Goal: Information Seeking & Learning: Learn about a topic

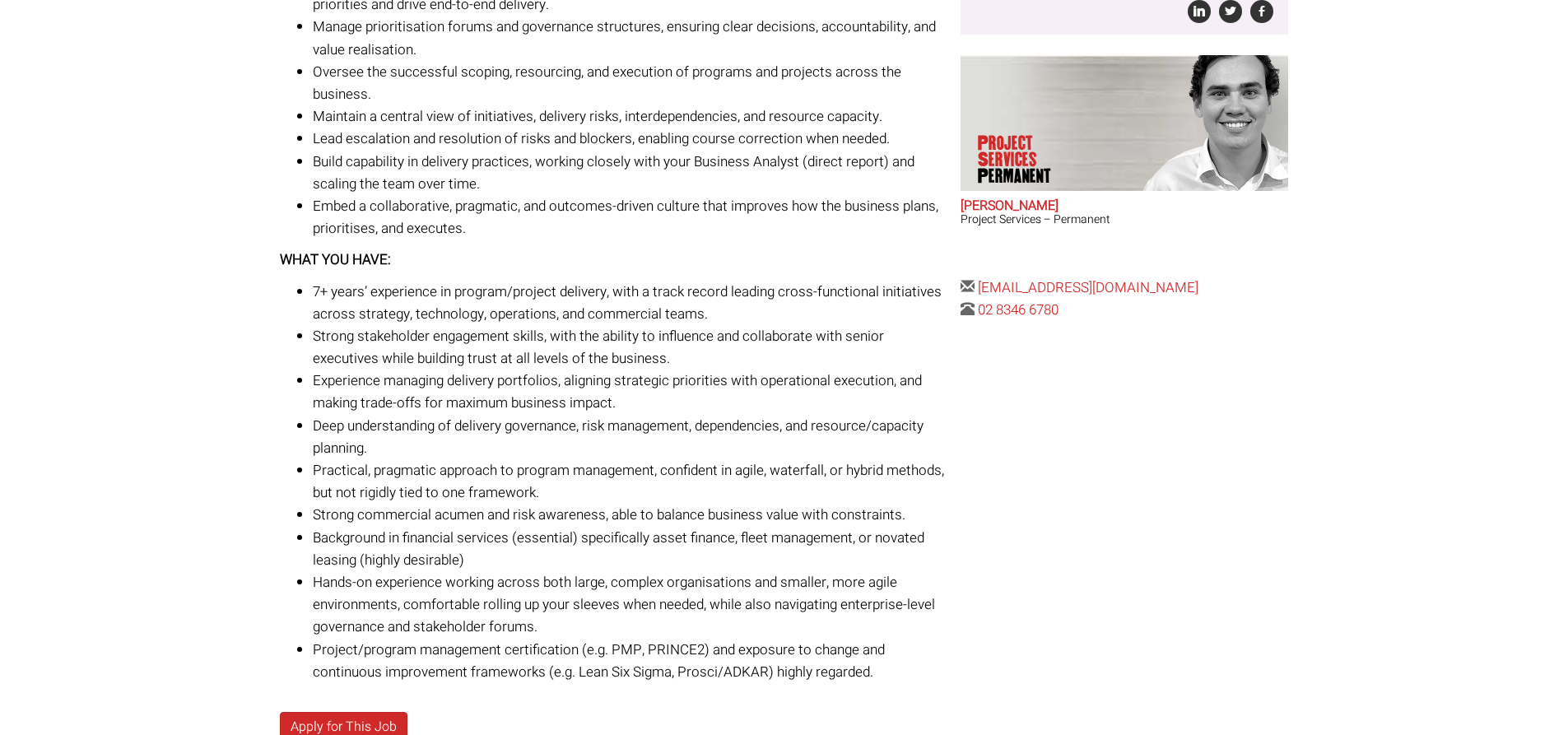
scroll to position [576, 0]
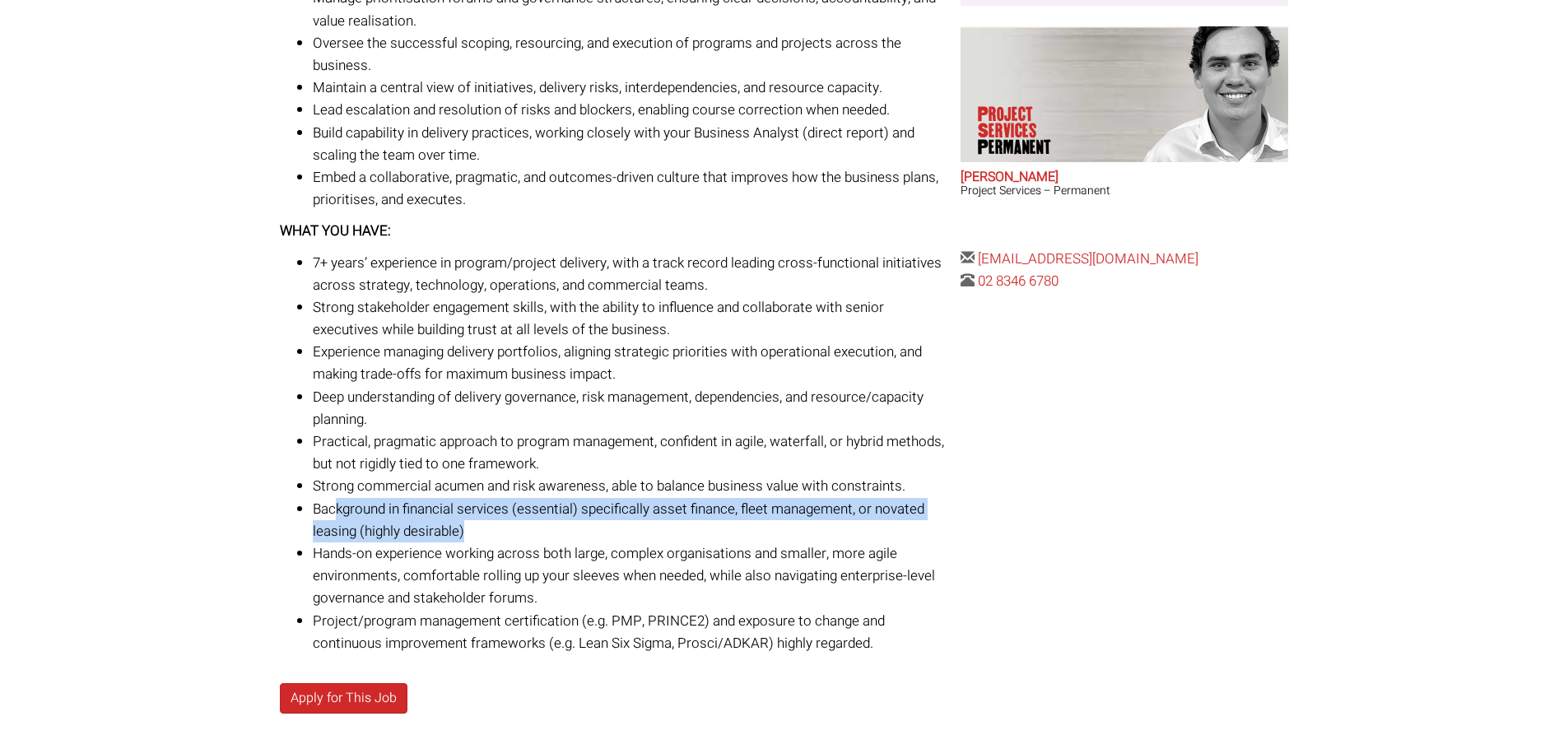
drag, startPoint x: 335, startPoint y: 513, endPoint x: 548, endPoint y: 526, distance: 213.4
click at [548, 526] on li "Background in financial services (essential) specifically asset finance, fleet …" at bounding box center [631, 520] width 635 height 44
click at [508, 525] on li "Background in financial services (essential) specifically asset finance, fleet …" at bounding box center [631, 520] width 635 height 44
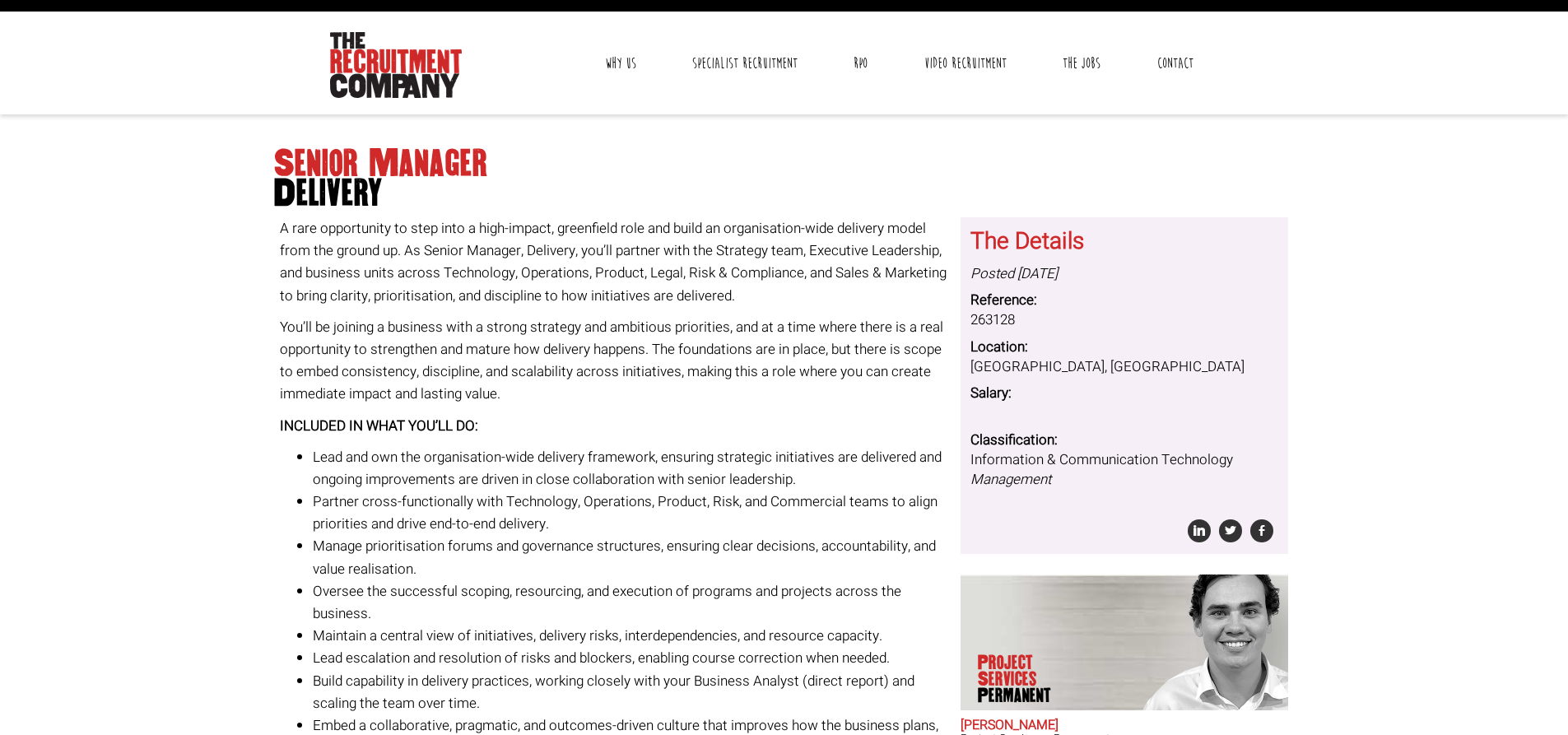
scroll to position [0, 0]
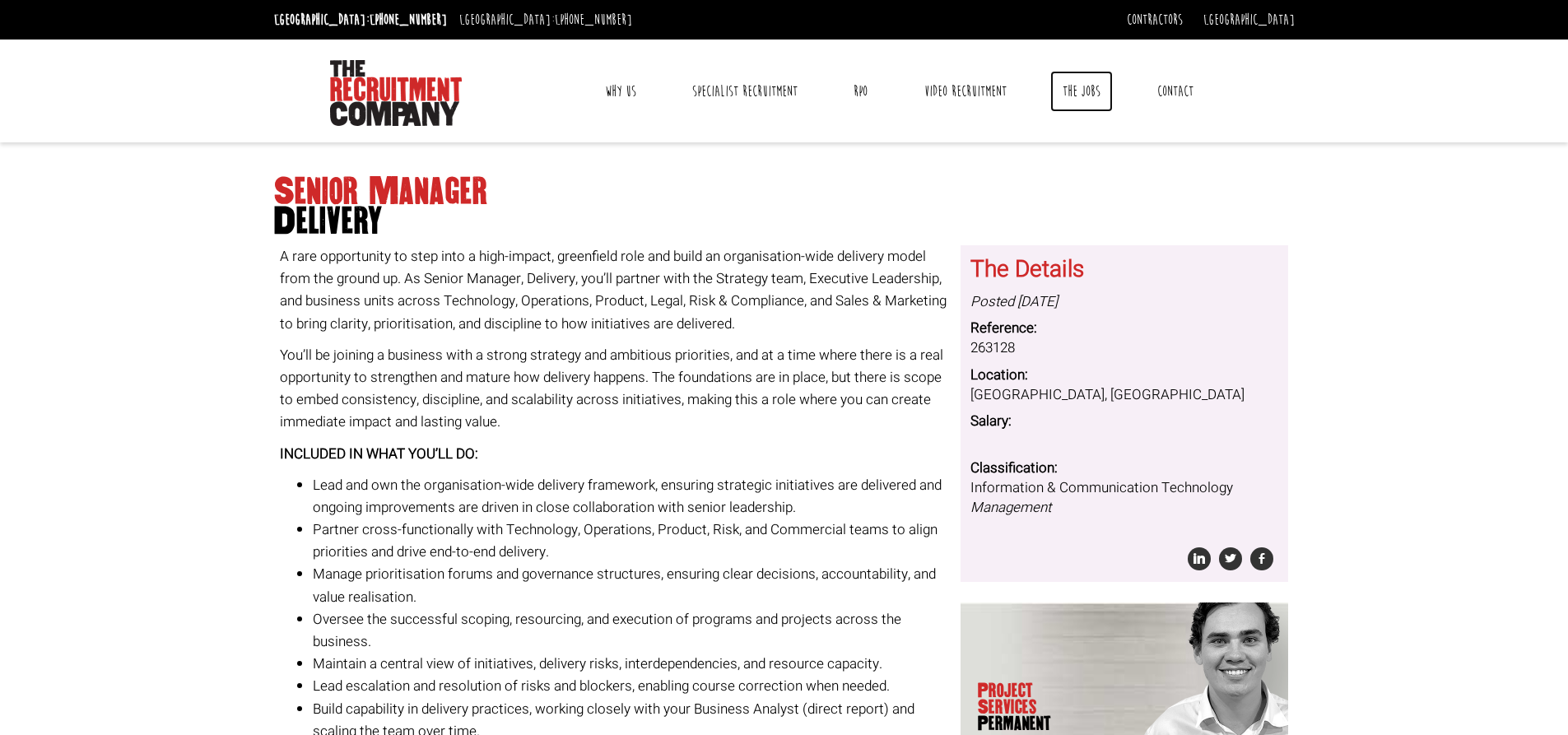
click at [1085, 88] on link "The Jobs" at bounding box center [1081, 92] width 62 height 41
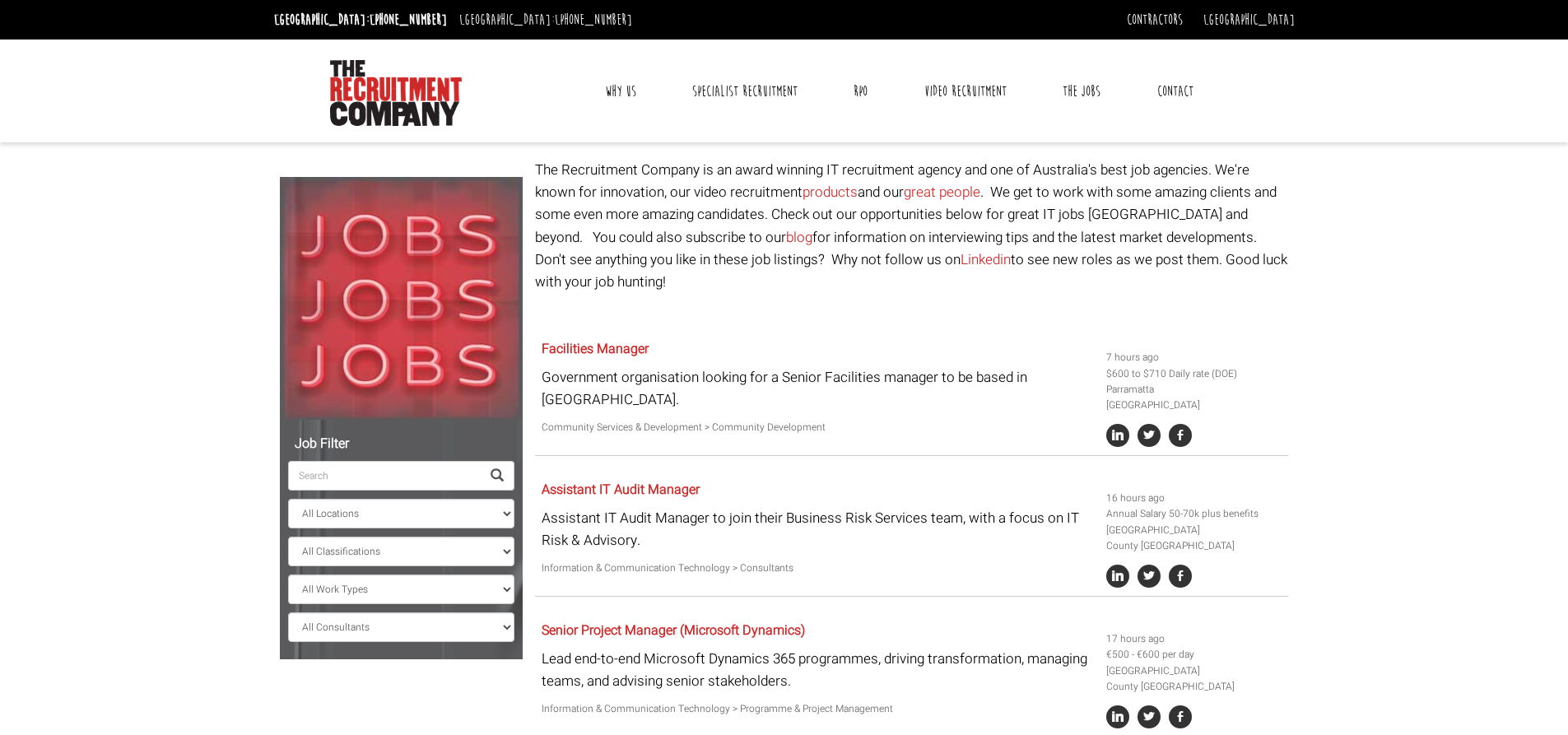
drag, startPoint x: 1427, startPoint y: 344, endPoint x: 1441, endPoint y: 343, distance: 14.0
click at [593, 339] on link "Facilities Manager" at bounding box center [595, 349] width 107 height 20
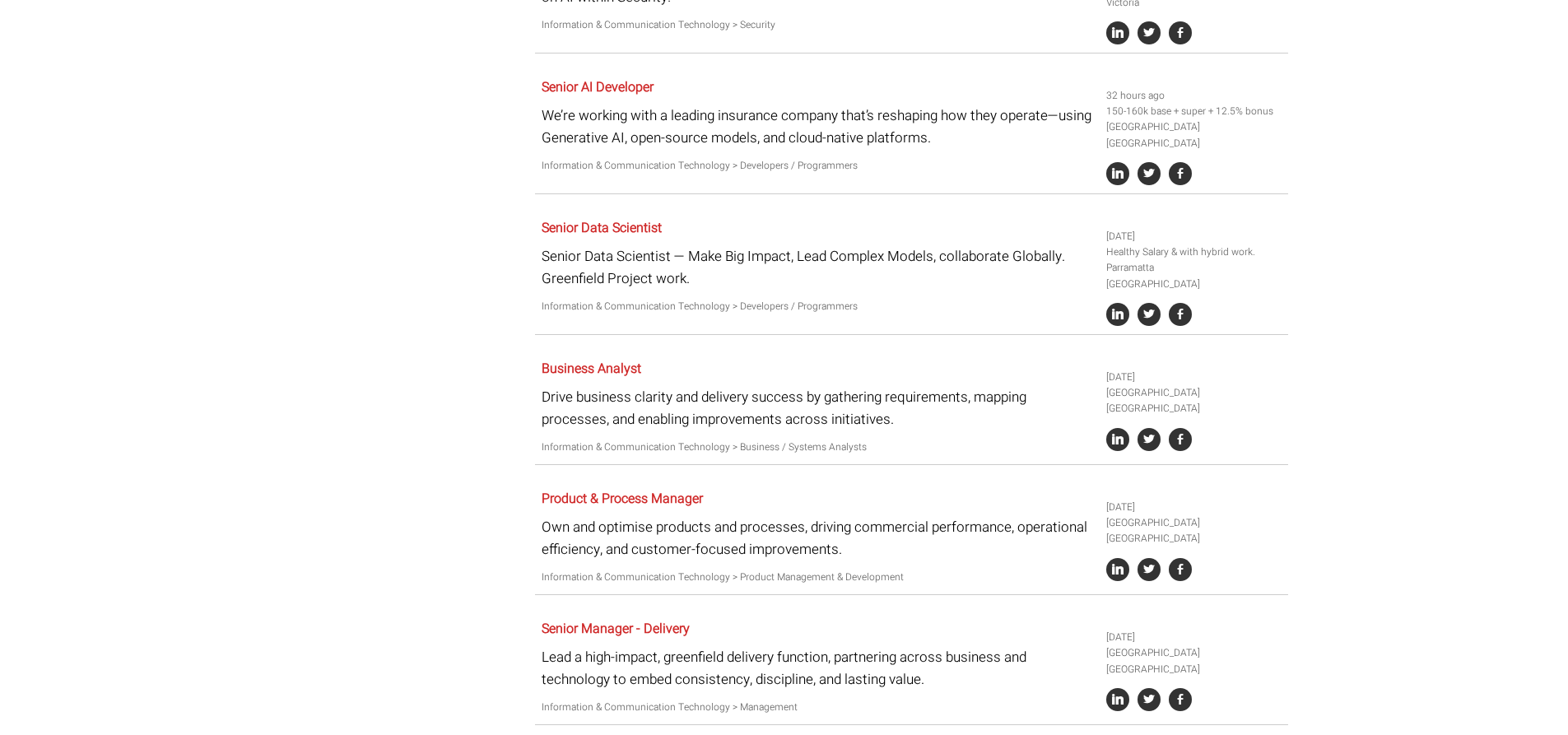
scroll to position [906, 0]
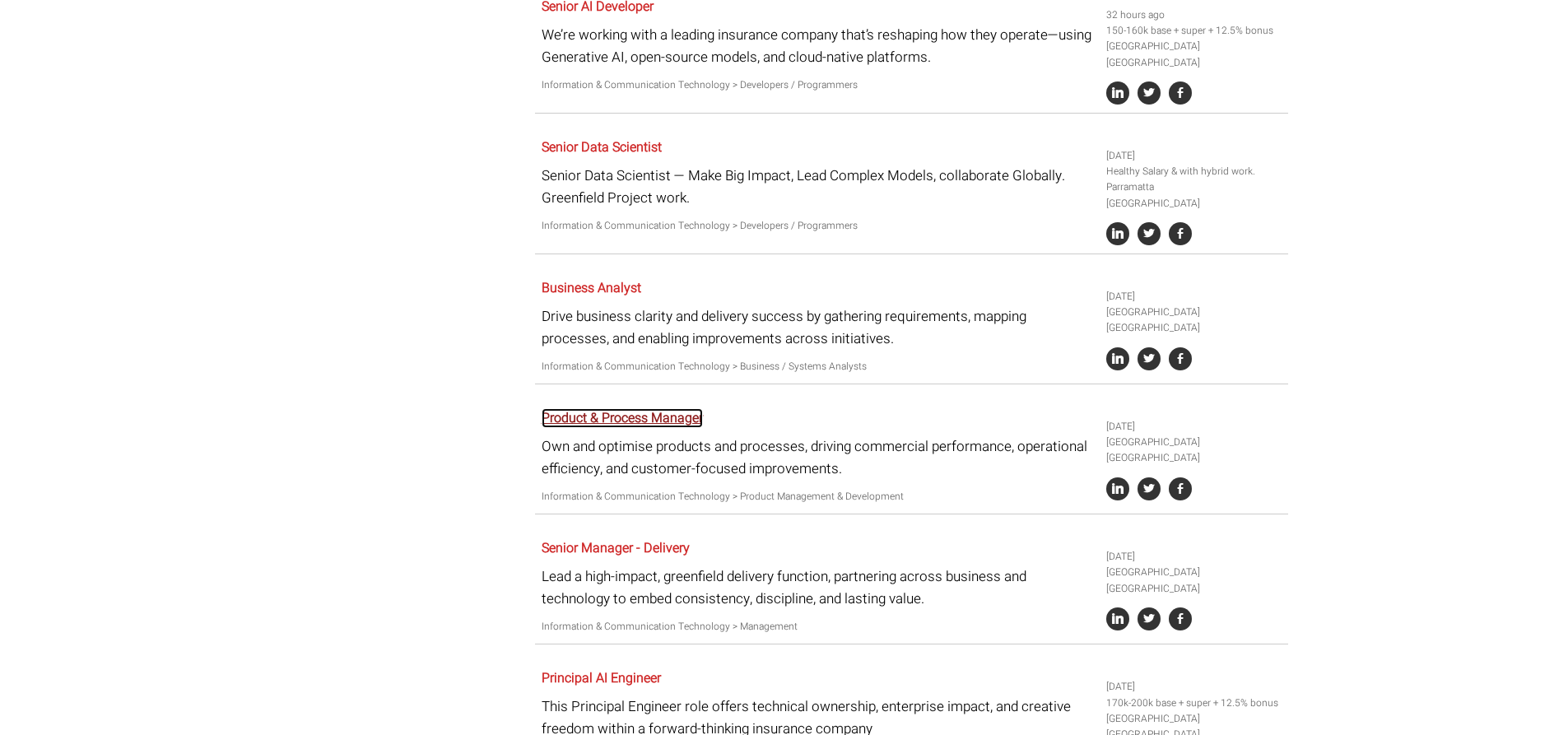
click at [673, 408] on link "Product & Process Manager" at bounding box center [622, 418] width 161 height 20
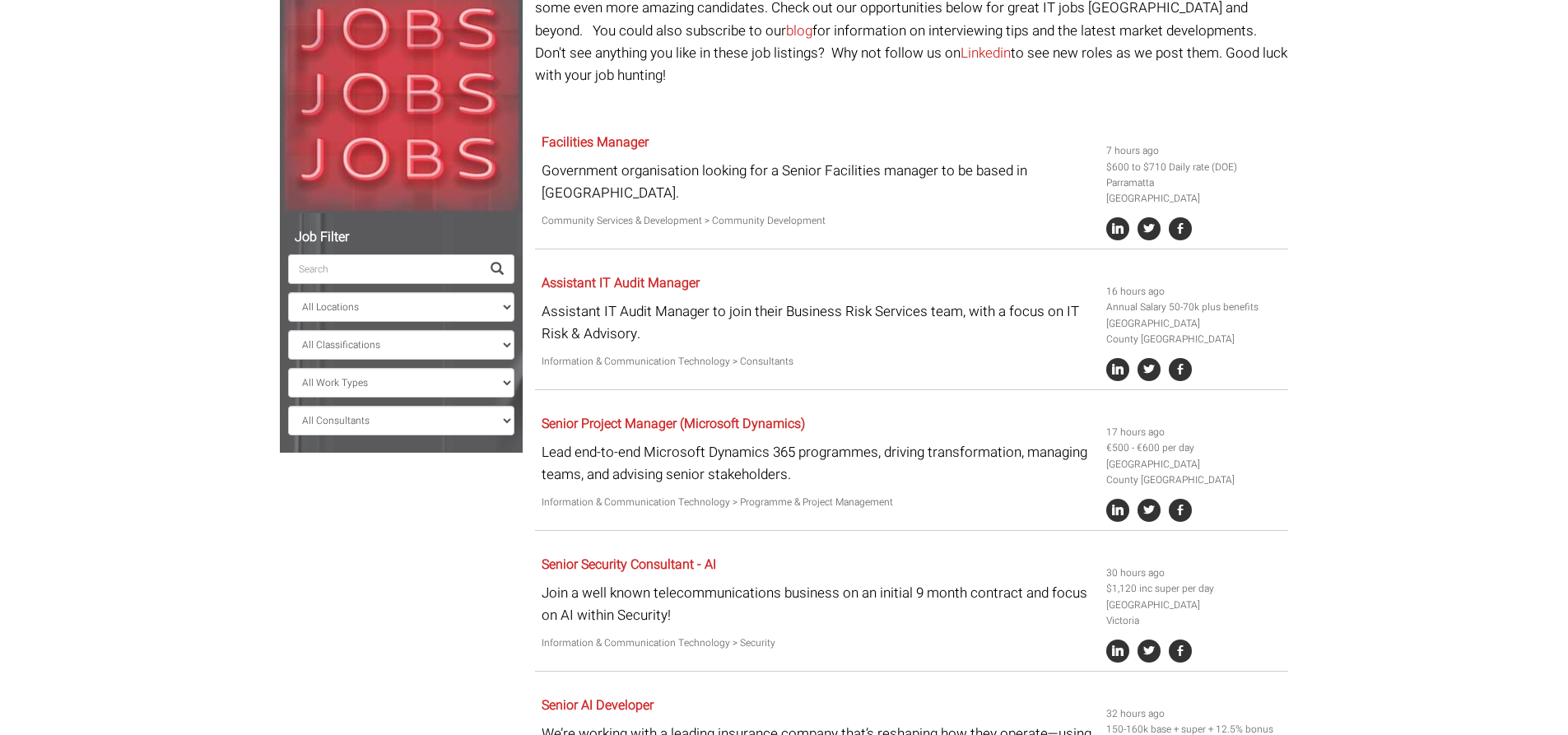
scroll to position [0, 0]
